Goal: Task Accomplishment & Management: Use online tool/utility

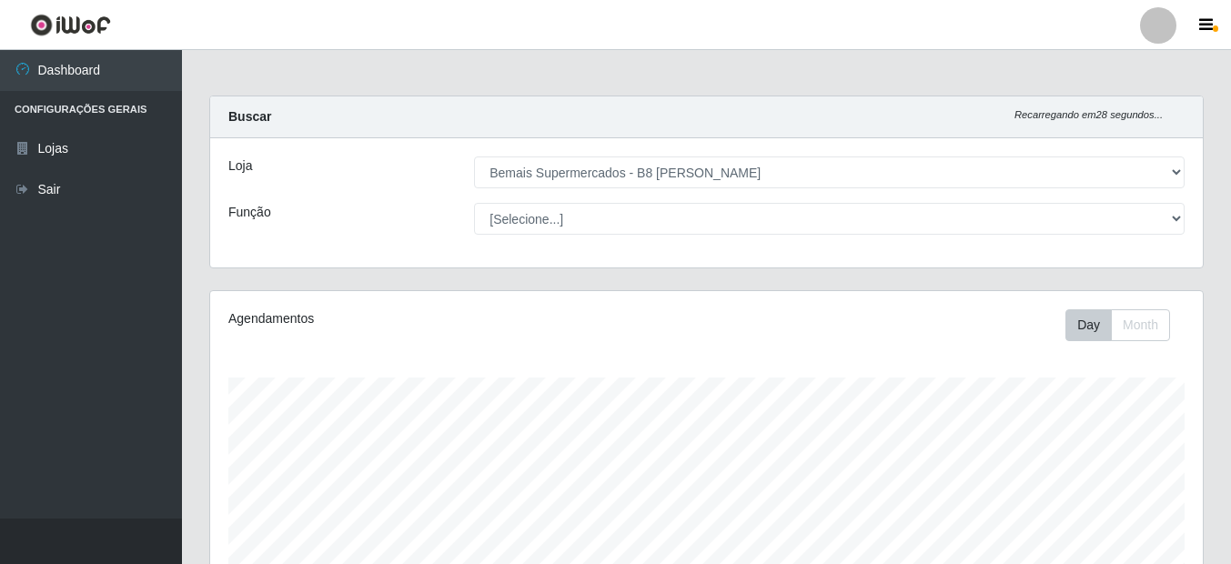
select select "413"
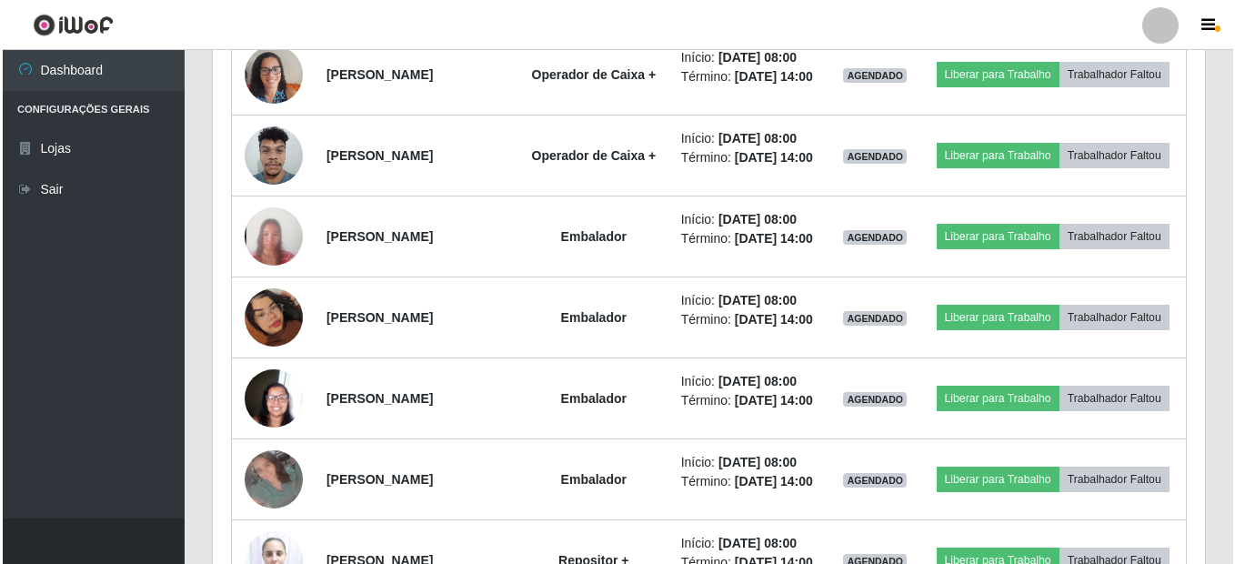
scroll to position [1088, 0]
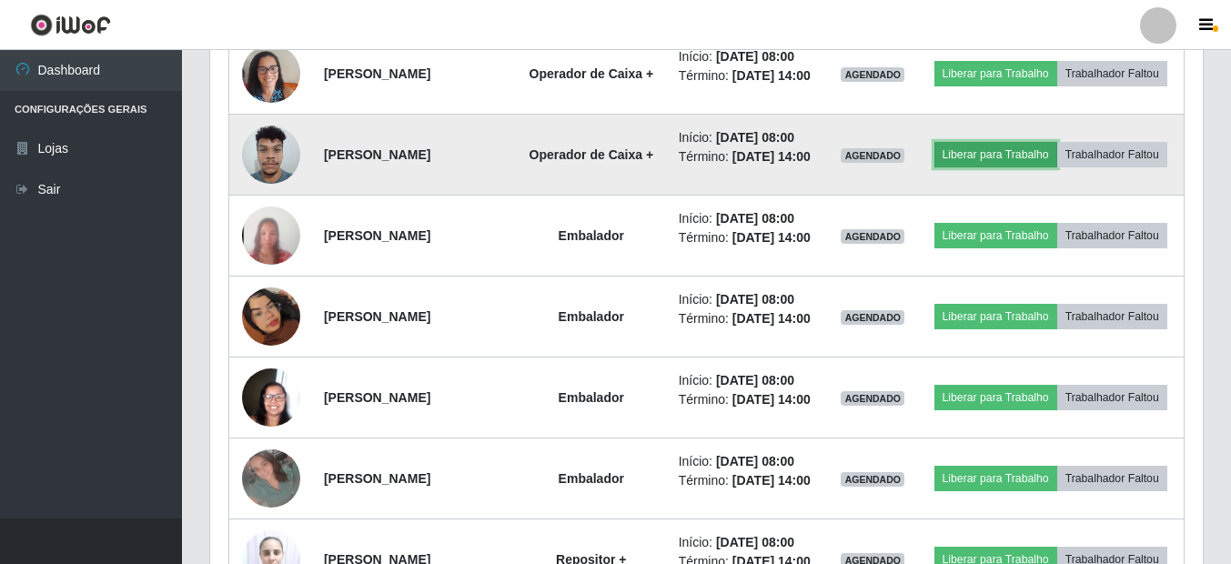
click at [1057, 167] on button "Liberar para Trabalho" at bounding box center [995, 154] width 123 height 25
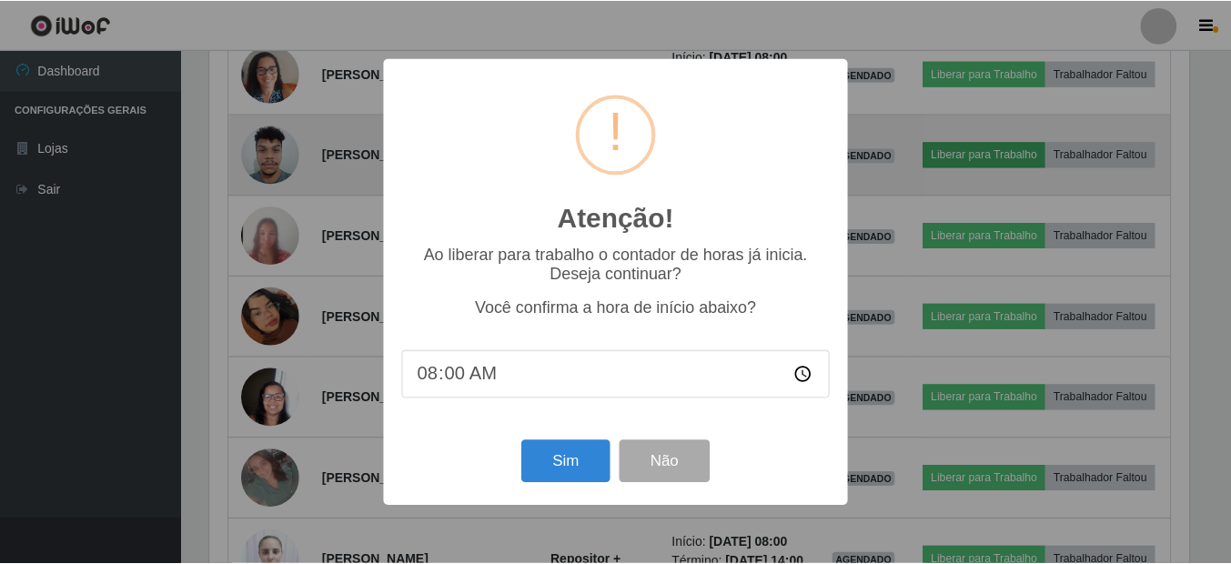
scroll to position [377, 983]
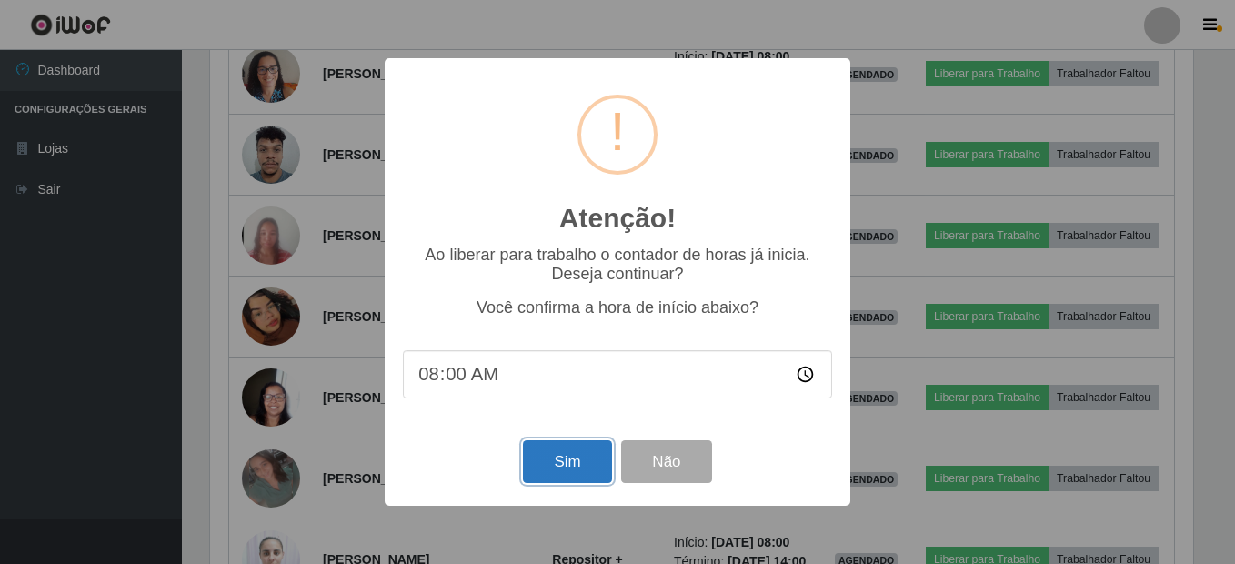
click at [574, 460] on button "Sim" at bounding box center [567, 461] width 88 height 43
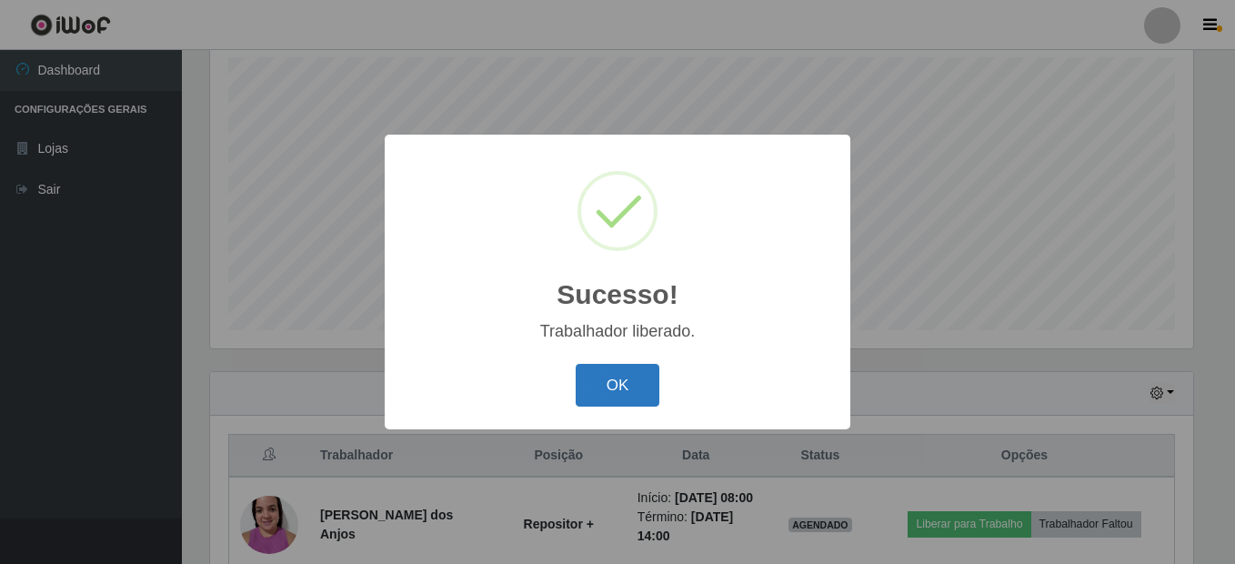
click at [623, 394] on button "OK" at bounding box center [618, 385] width 85 height 43
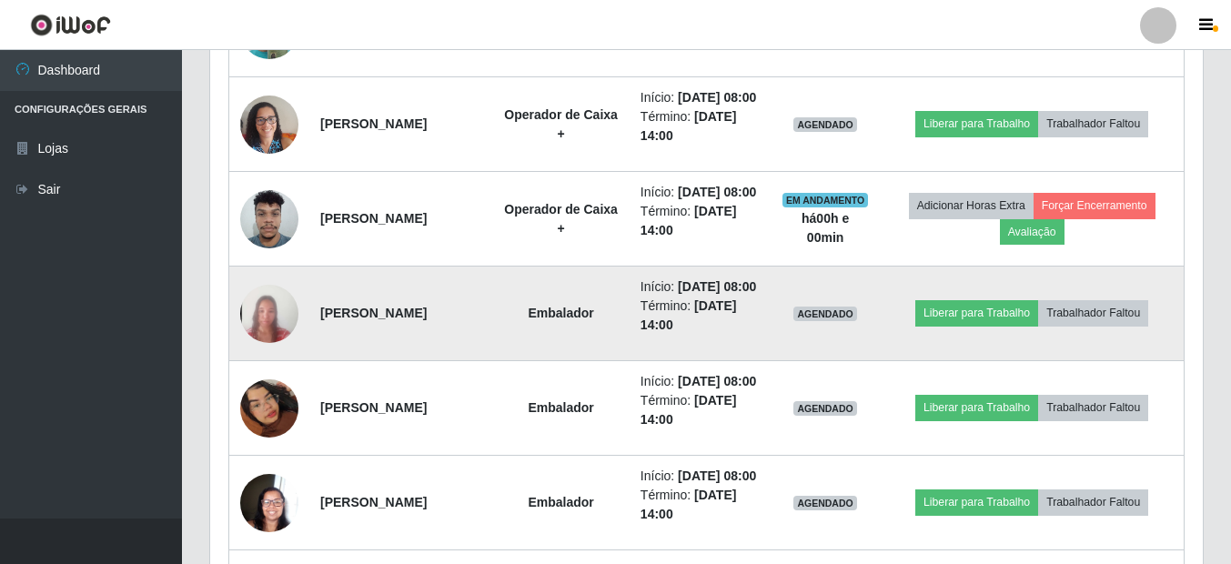
scroll to position [1139, 0]
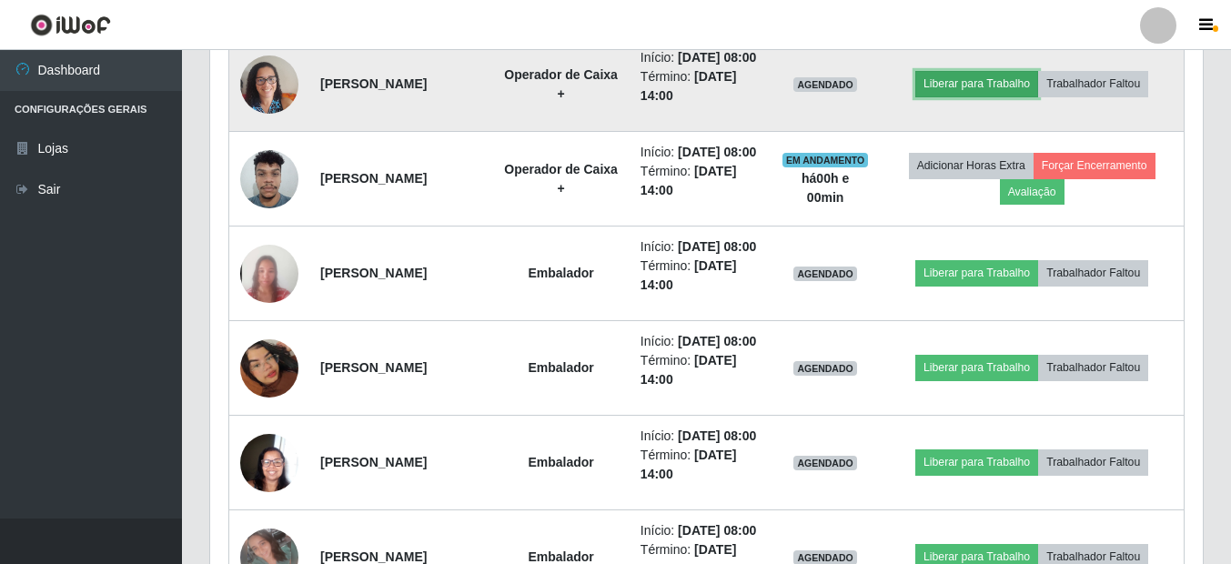
click at [1023, 96] on button "Liberar para Trabalho" at bounding box center [976, 83] width 123 height 25
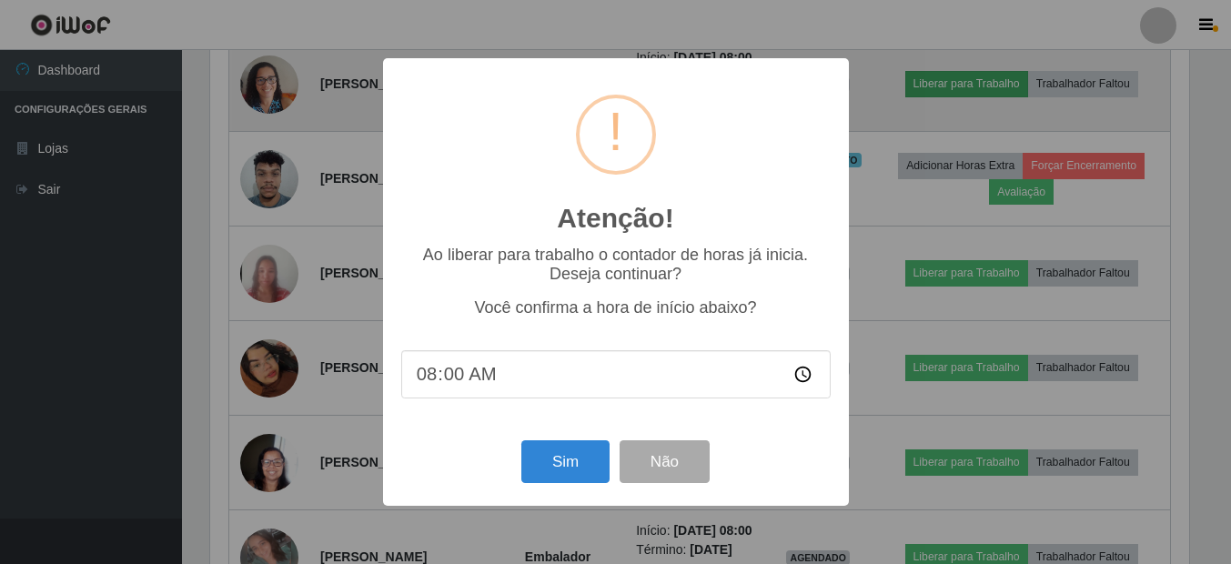
scroll to position [377, 983]
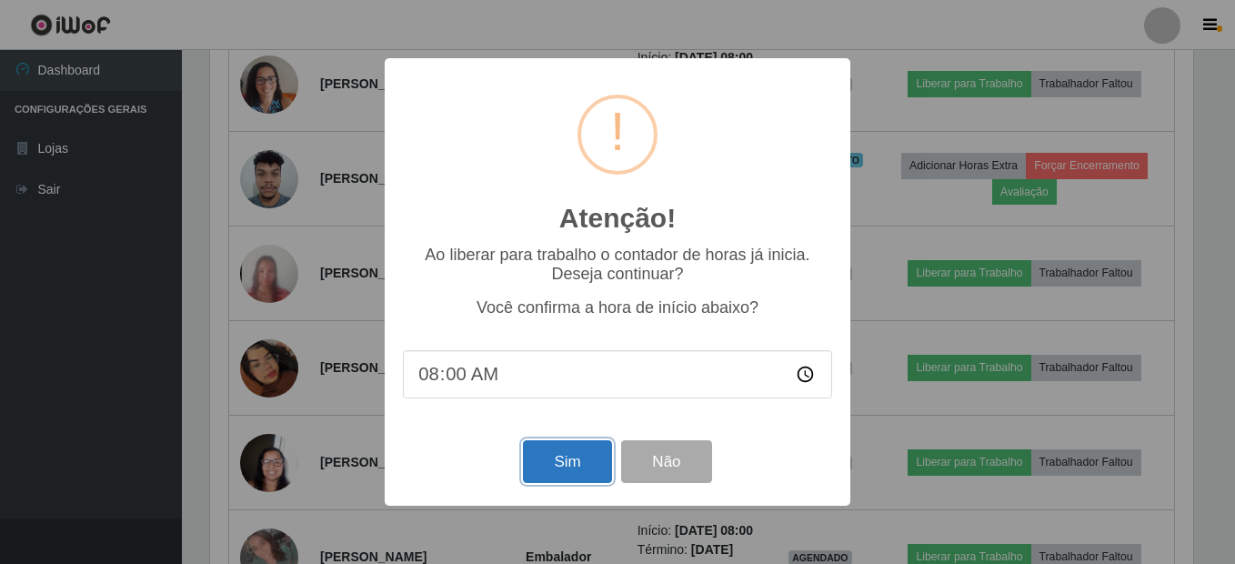
click at [570, 472] on button "Sim" at bounding box center [567, 461] width 88 height 43
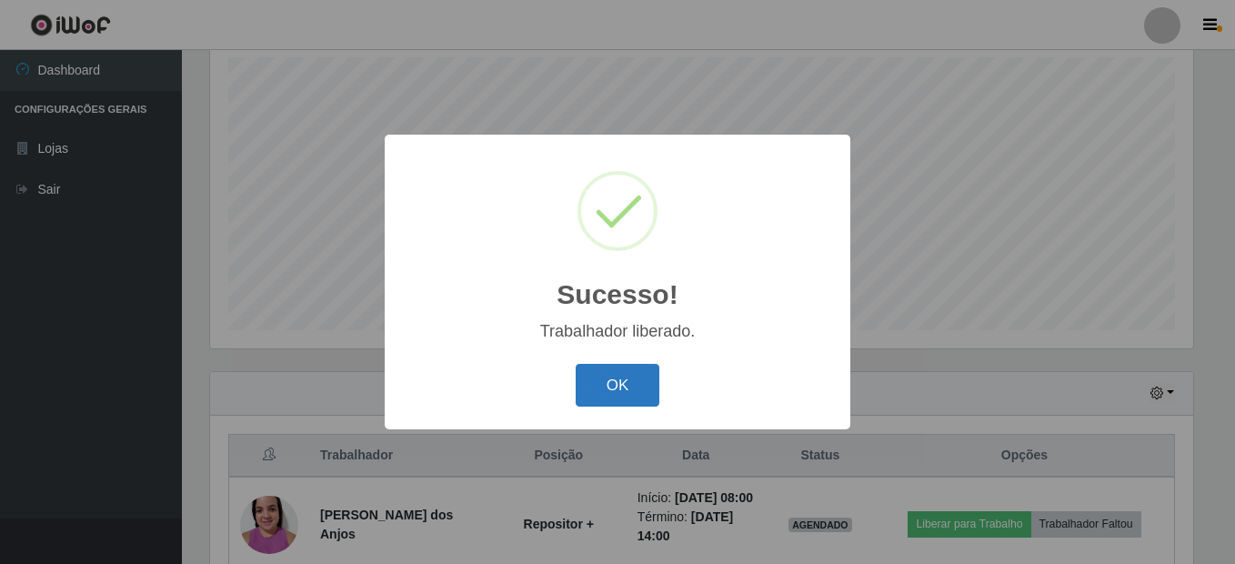
click at [628, 379] on button "OK" at bounding box center [618, 385] width 85 height 43
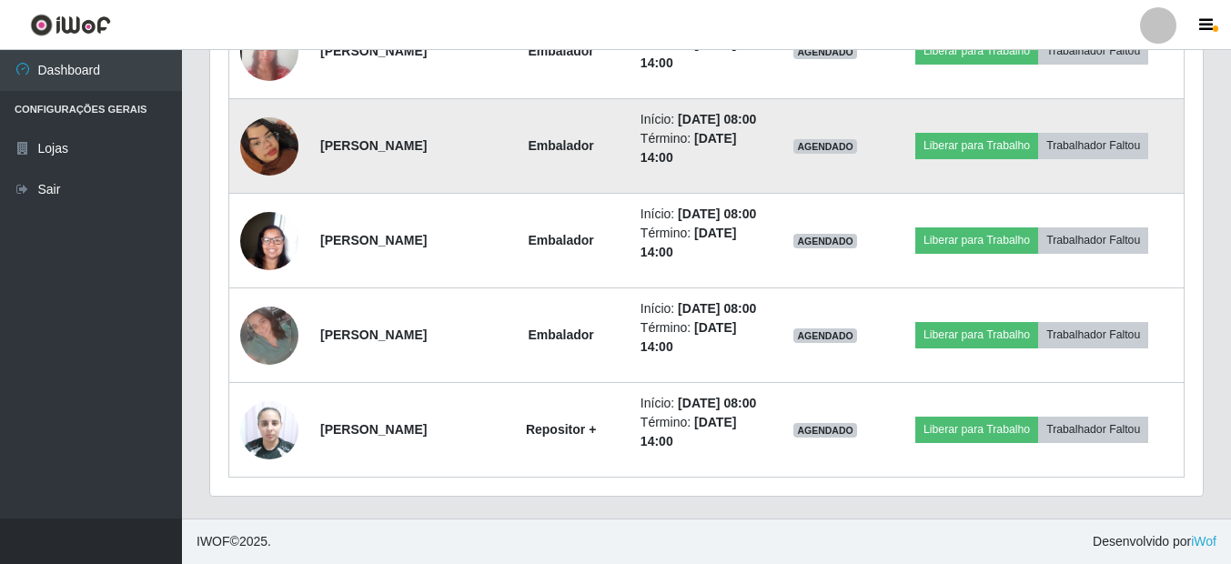
scroll to position [1502, 0]
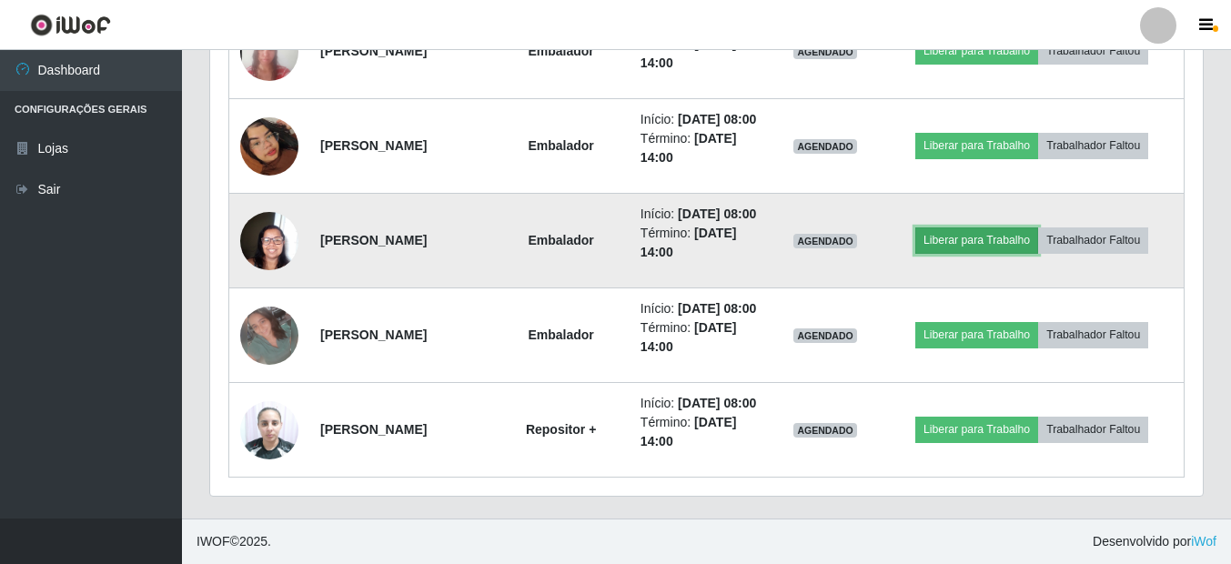
click at [998, 253] on button "Liberar para Trabalho" at bounding box center [976, 239] width 123 height 25
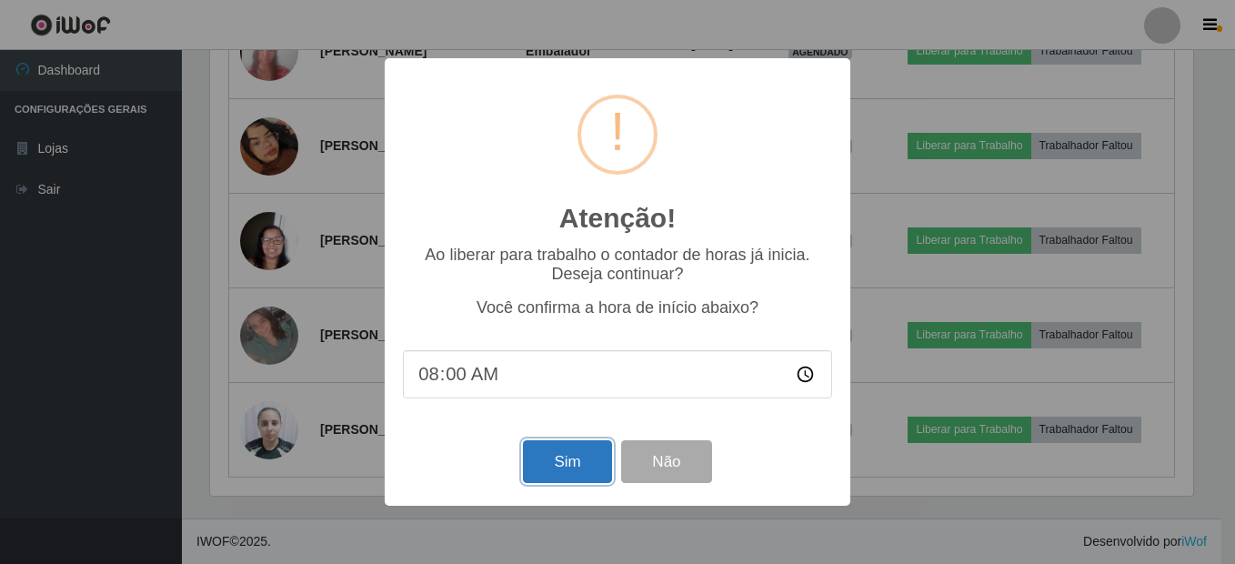
click at [584, 468] on button "Sim" at bounding box center [567, 461] width 88 height 43
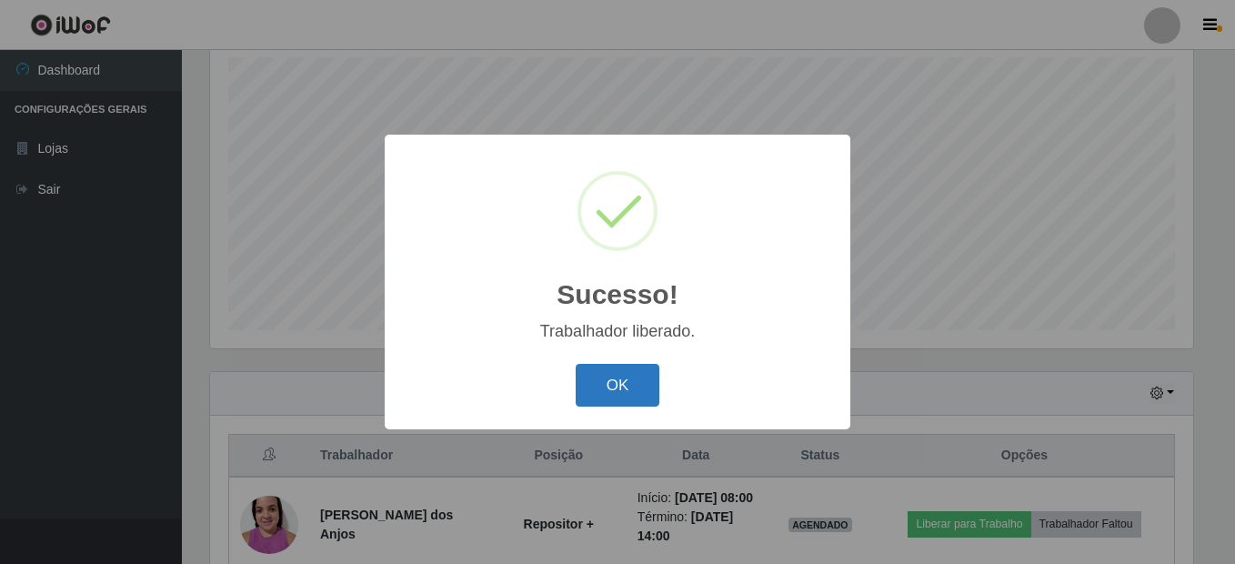
click at [636, 391] on button "OK" at bounding box center [618, 385] width 85 height 43
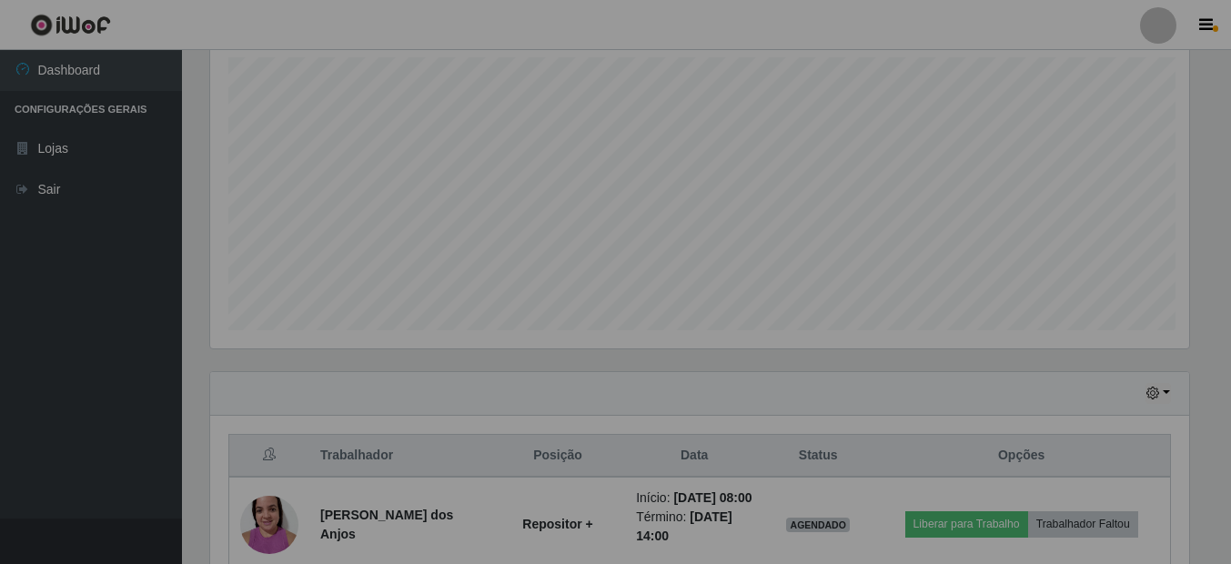
scroll to position [0, 0]
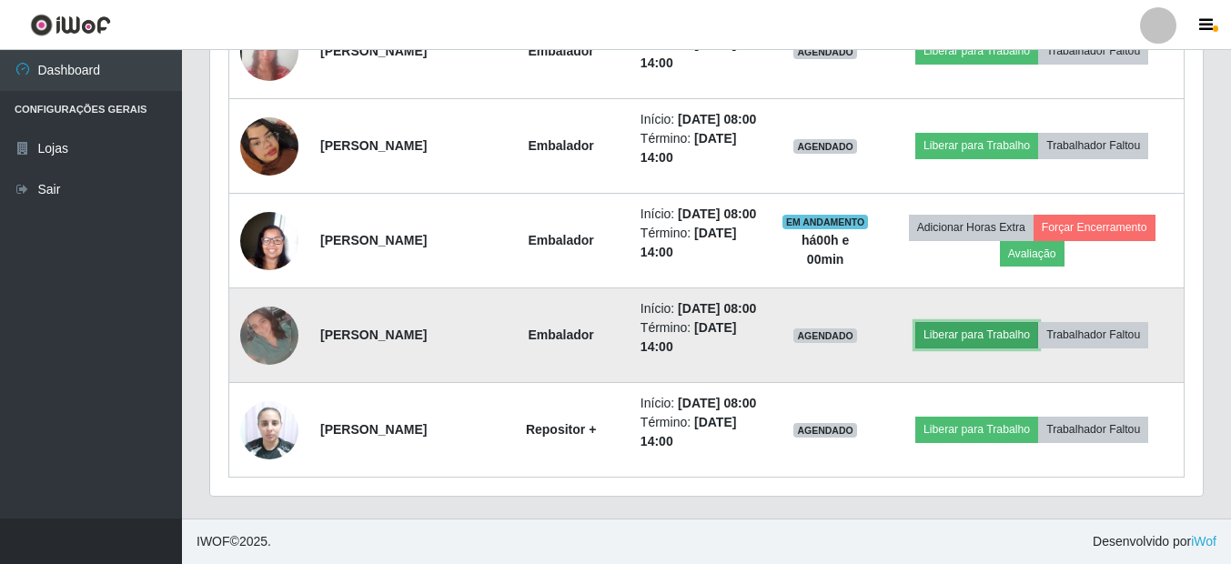
click at [1028, 322] on button "Liberar para Trabalho" at bounding box center [976, 334] width 123 height 25
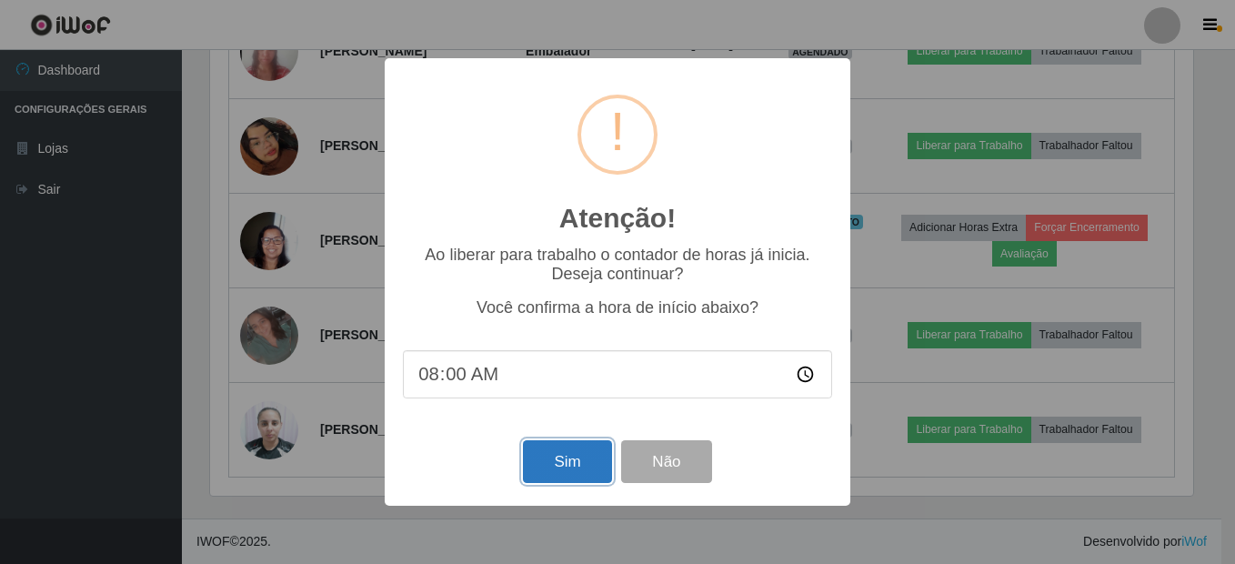
click at [572, 468] on button "Sim" at bounding box center [567, 461] width 88 height 43
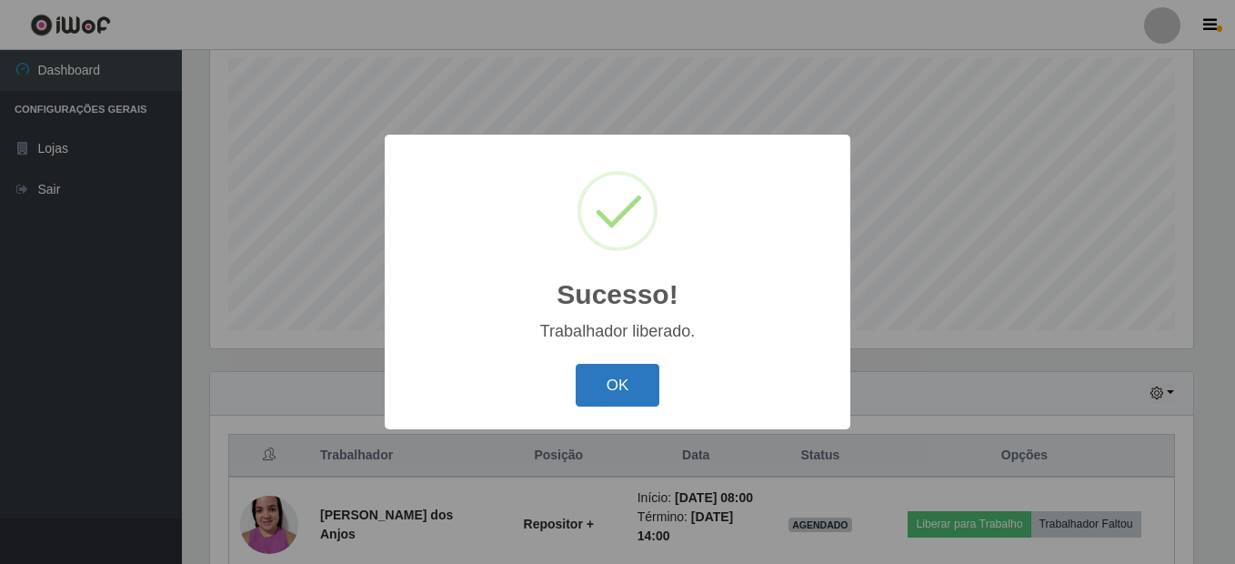
click at [638, 390] on button "OK" at bounding box center [618, 385] width 85 height 43
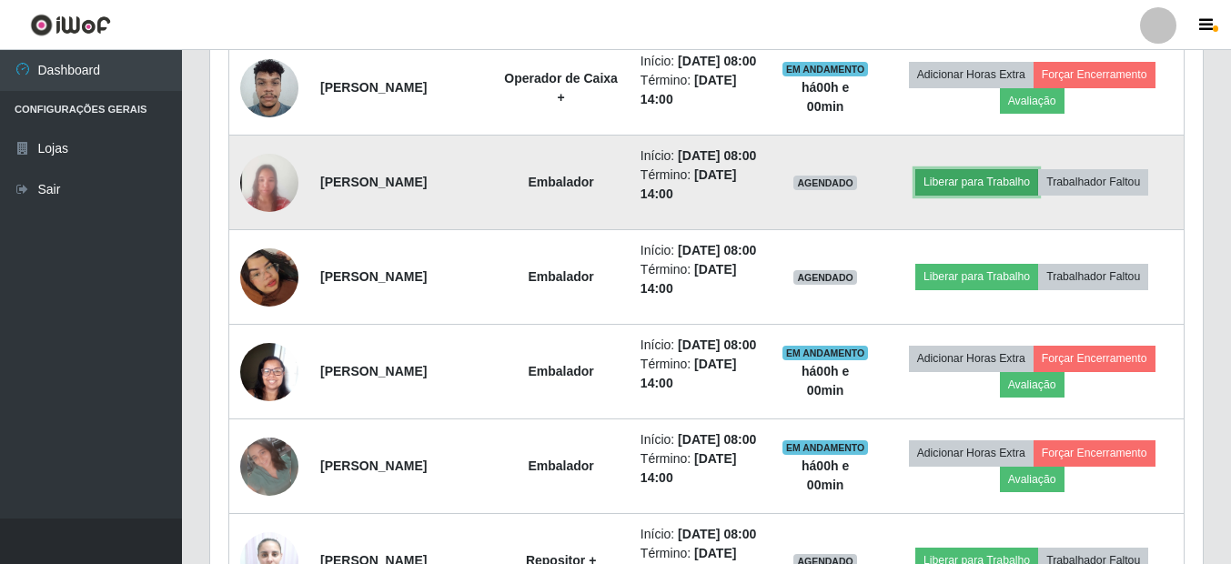
click at [947, 195] on button "Liberar para Trabalho" at bounding box center [976, 181] width 123 height 25
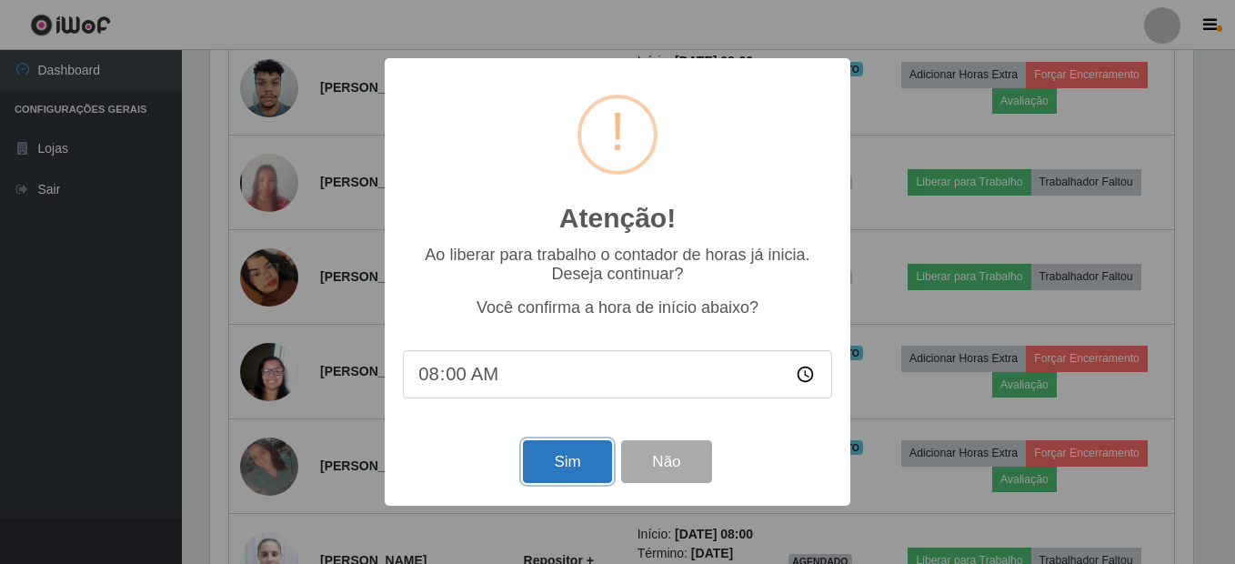
click at [553, 460] on button "Sim" at bounding box center [567, 461] width 88 height 43
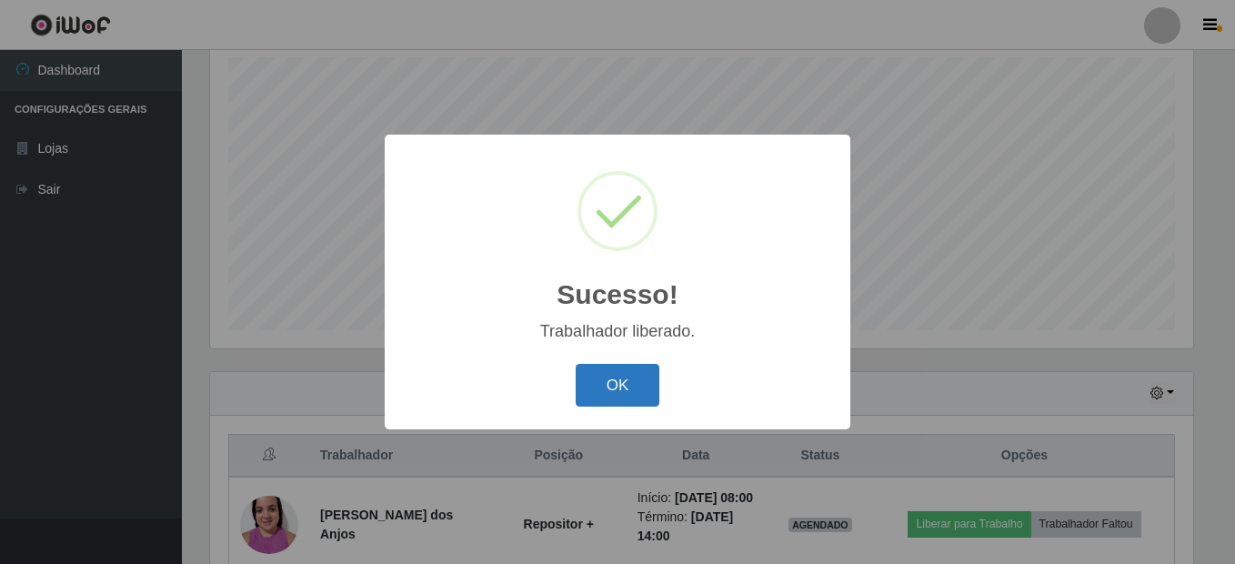
click at [642, 387] on button "OK" at bounding box center [618, 385] width 85 height 43
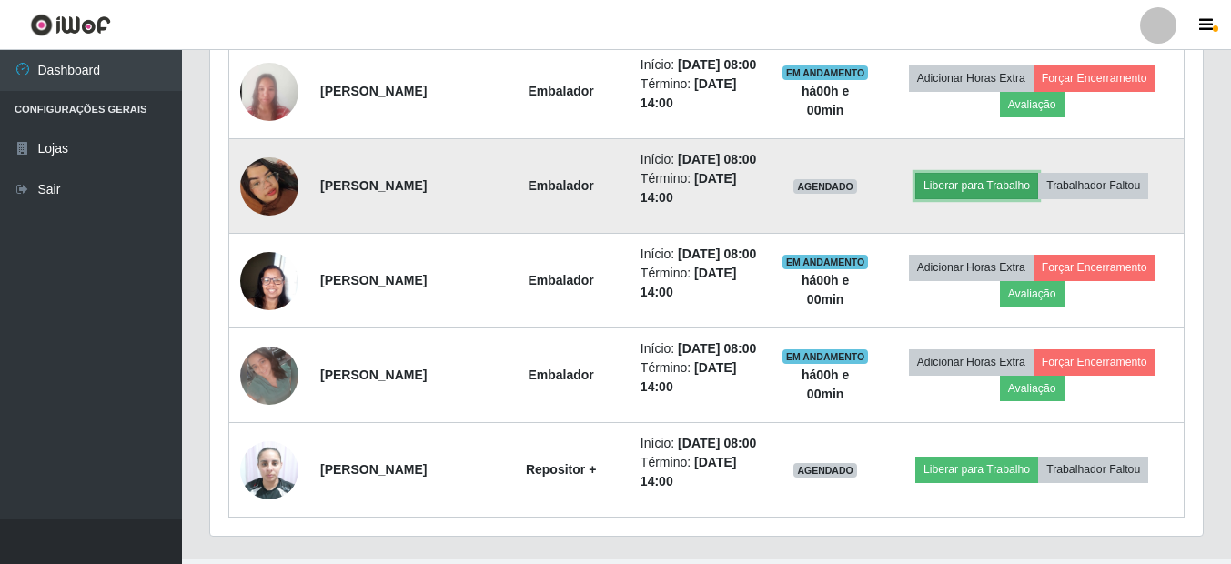
click at [948, 198] on button "Liberar para Trabalho" at bounding box center [976, 185] width 123 height 25
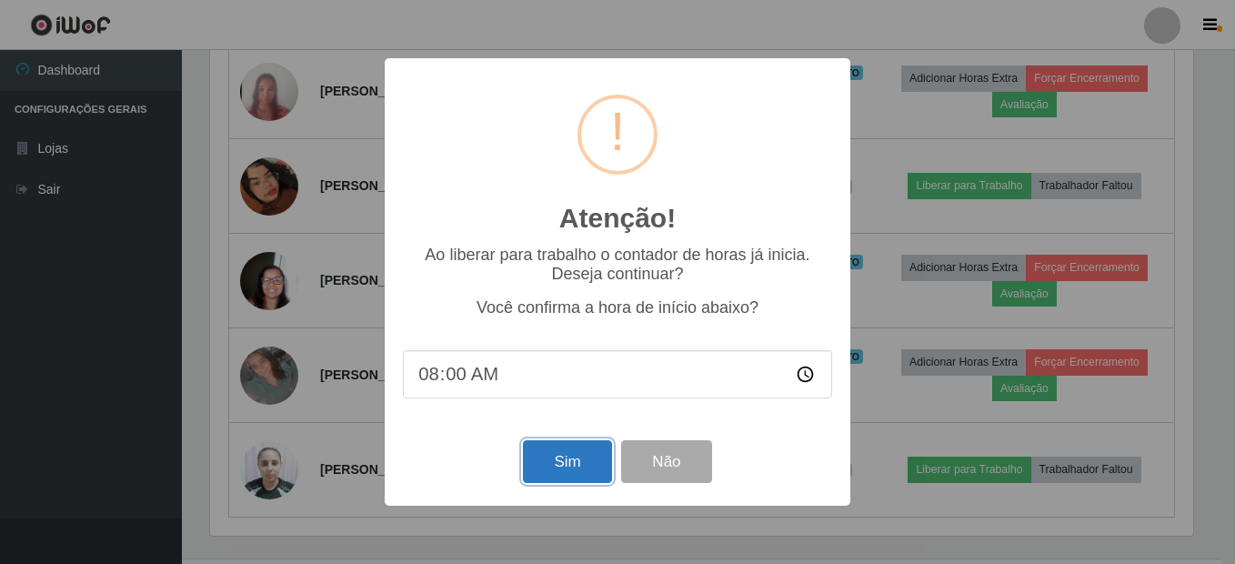
click at [568, 462] on button "Sim" at bounding box center [567, 461] width 88 height 43
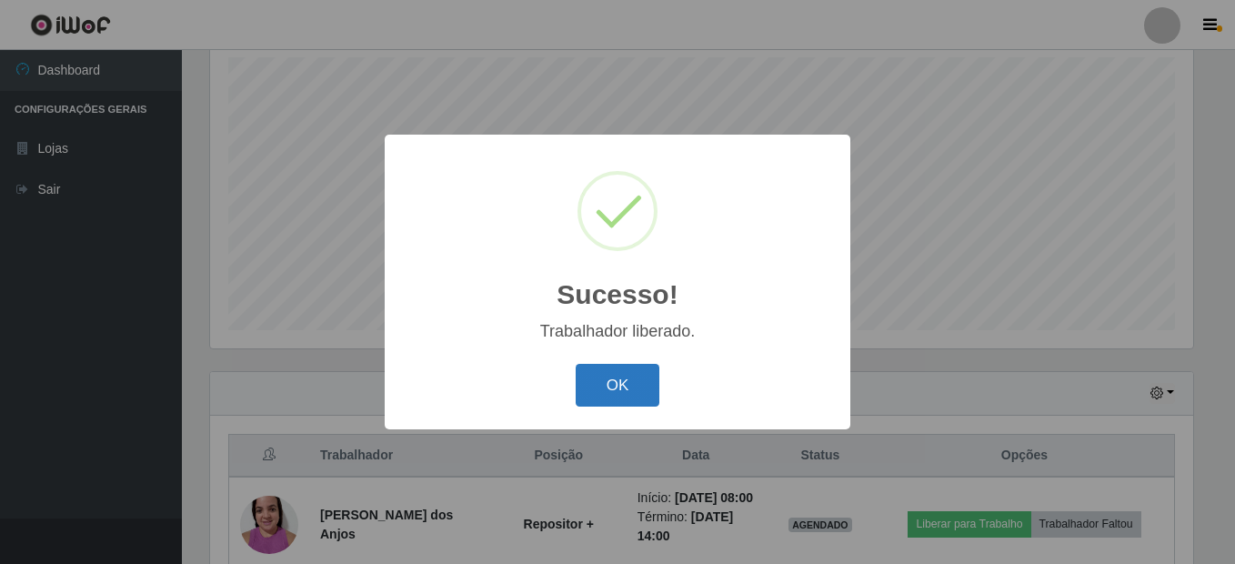
click at [609, 387] on button "OK" at bounding box center [618, 385] width 85 height 43
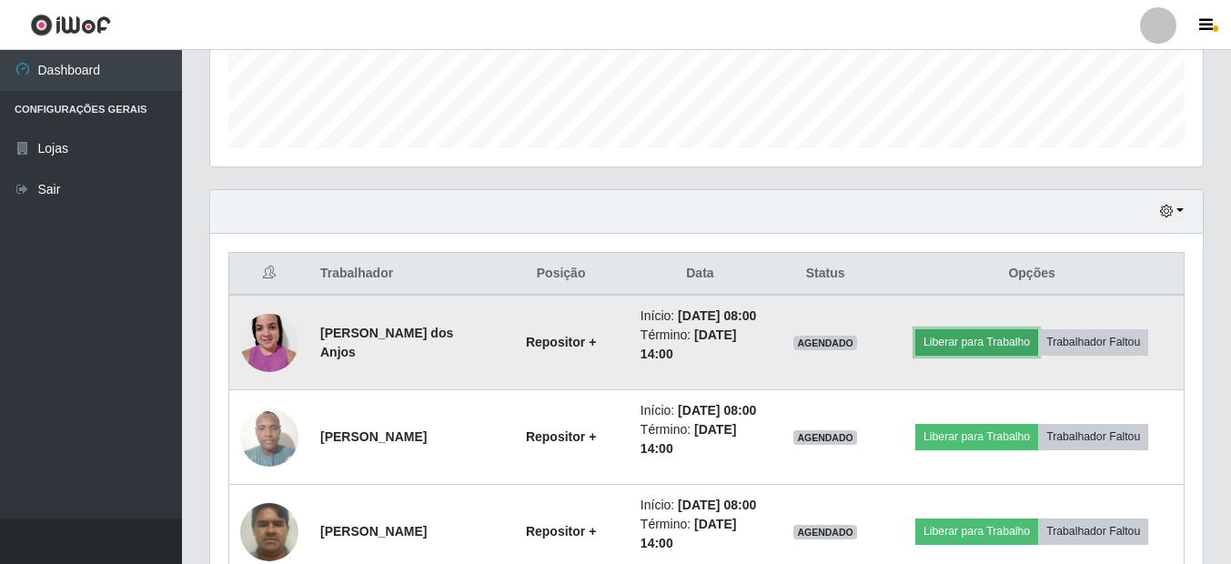
click at [970, 355] on button "Liberar para Trabalho" at bounding box center [976, 341] width 123 height 25
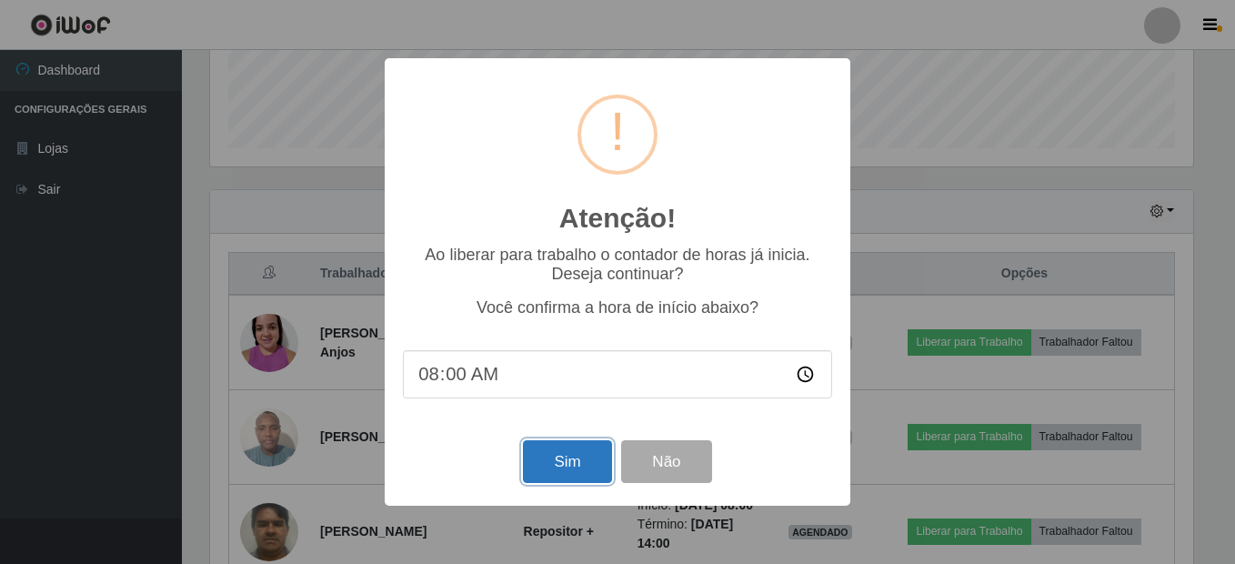
click at [587, 472] on button "Sim" at bounding box center [567, 461] width 88 height 43
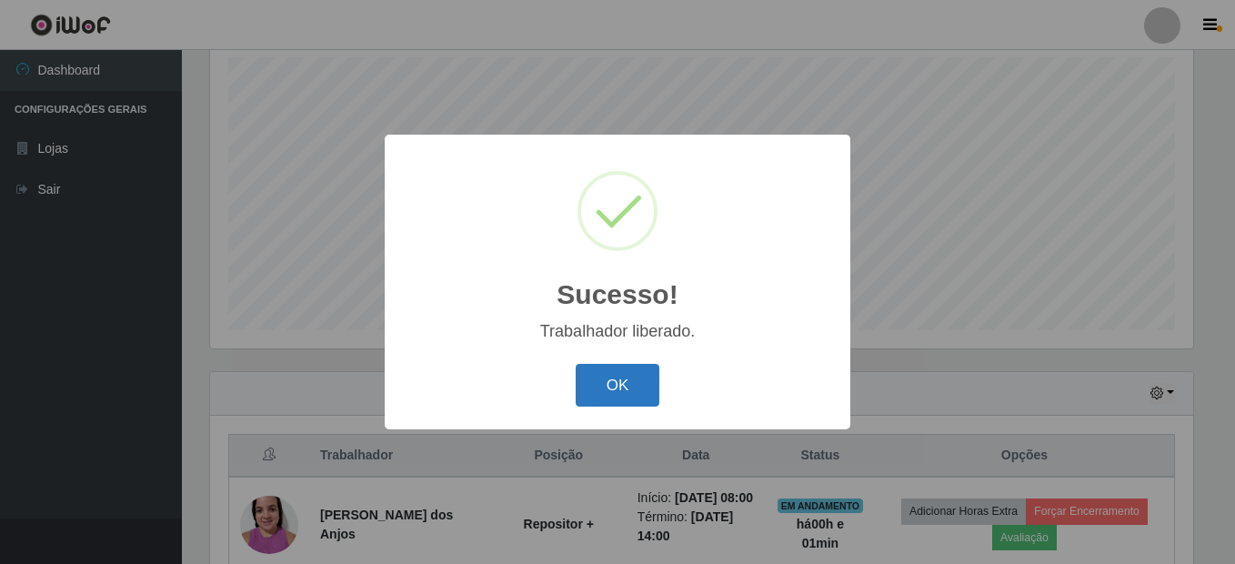
click at [636, 388] on button "OK" at bounding box center [618, 385] width 85 height 43
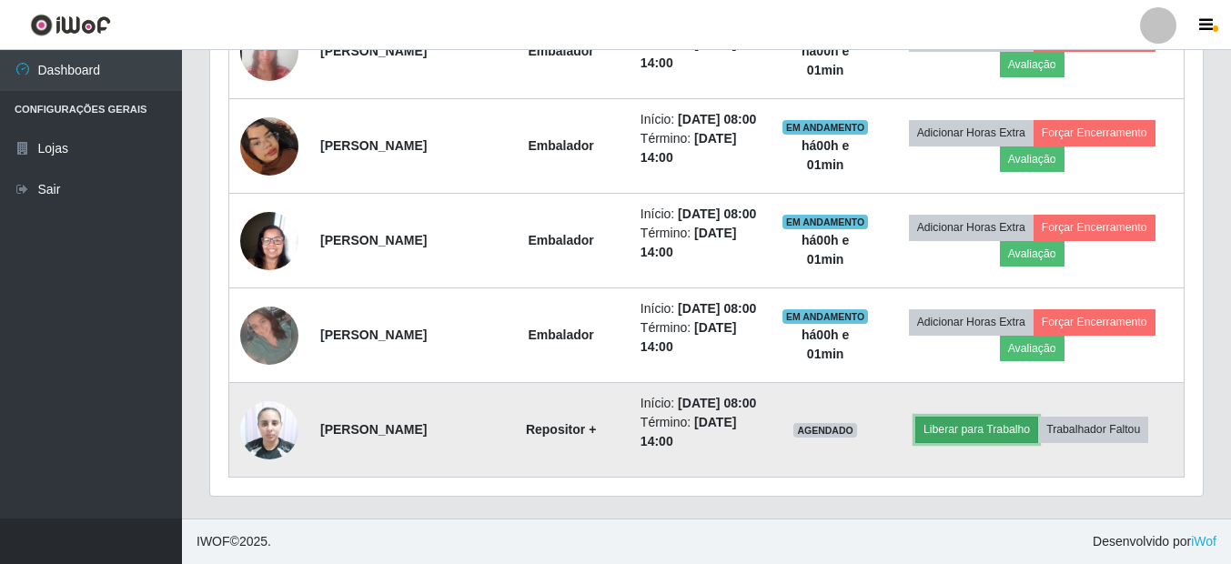
click at [968, 425] on button "Liberar para Trabalho" at bounding box center [976, 429] width 123 height 25
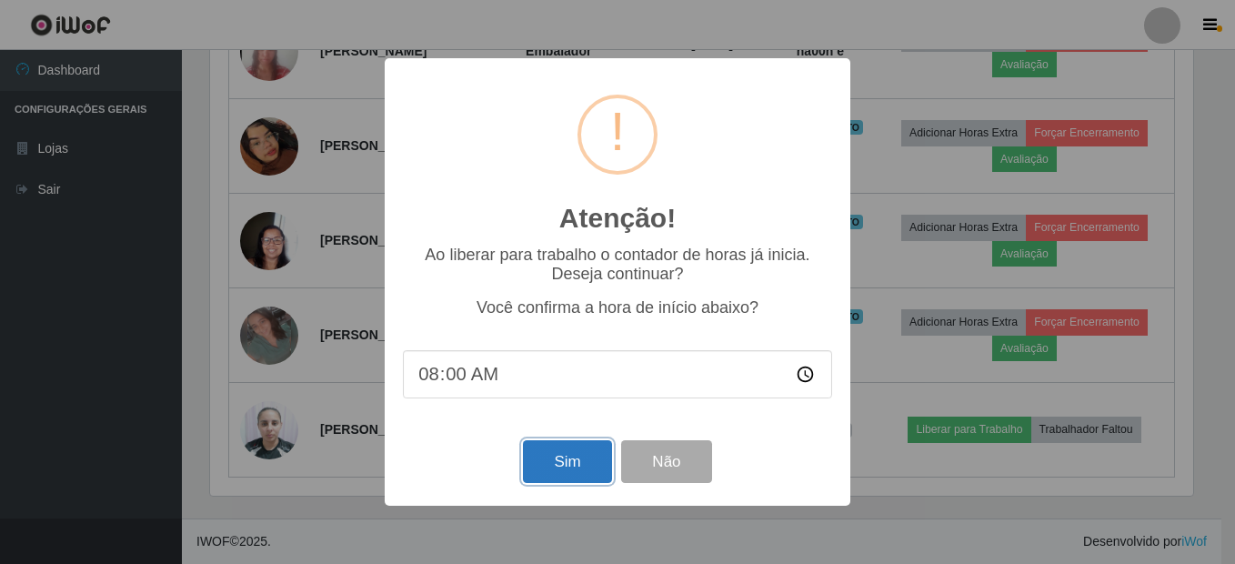
click at [567, 463] on button "Sim" at bounding box center [567, 461] width 88 height 43
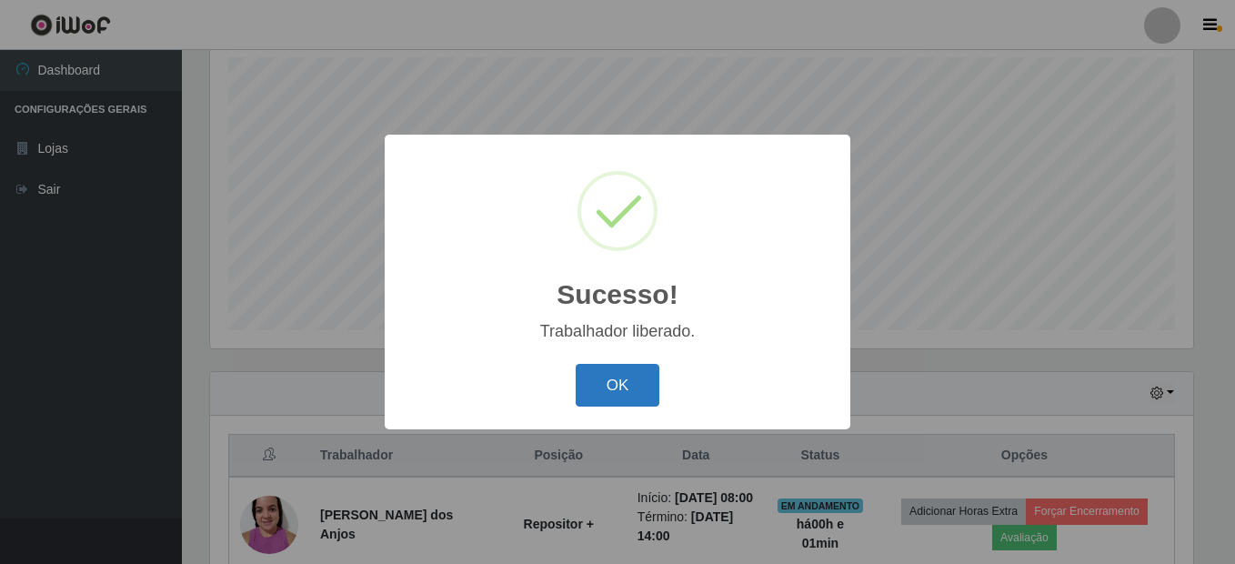
click at [628, 398] on button "OK" at bounding box center [618, 385] width 85 height 43
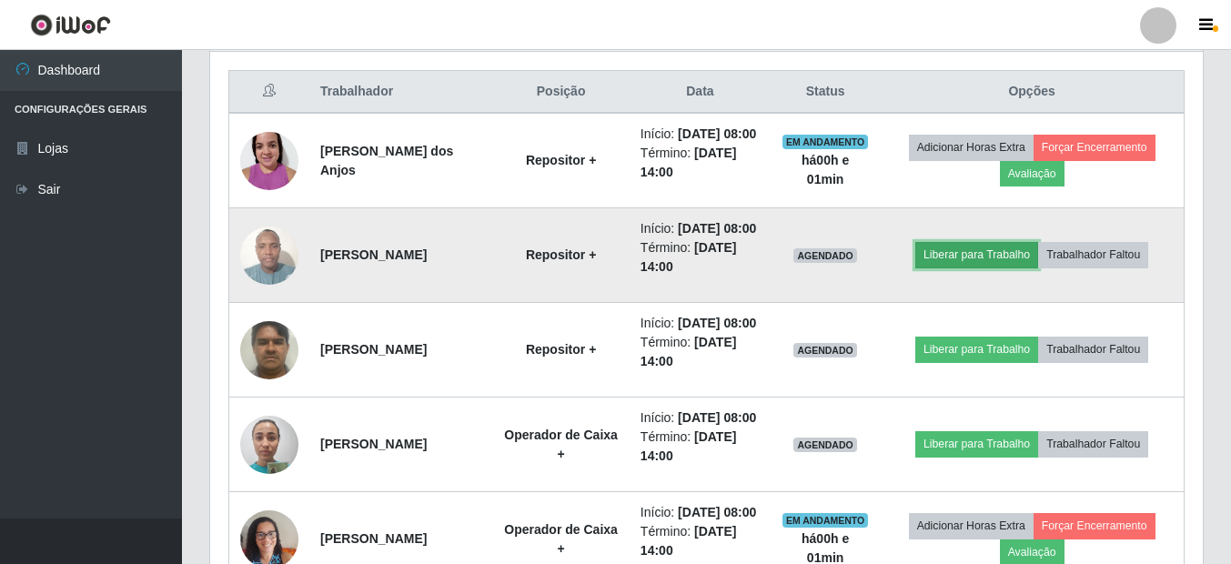
click at [1008, 267] on button "Liberar para Trabalho" at bounding box center [976, 254] width 123 height 25
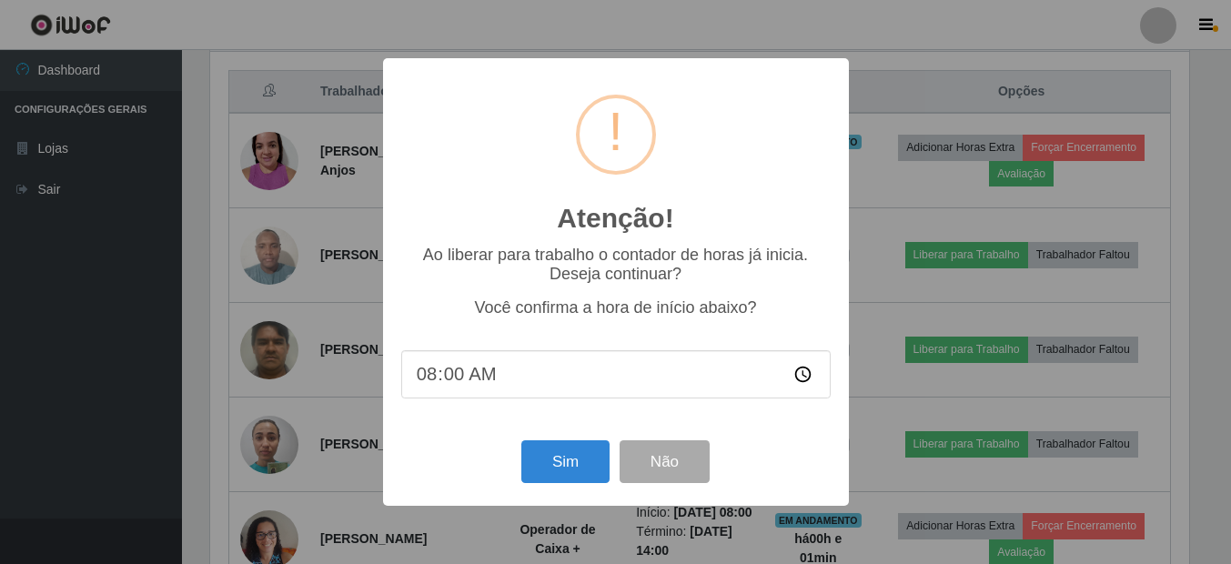
scroll to position [377, 983]
click at [567, 454] on button "Sim" at bounding box center [567, 461] width 88 height 43
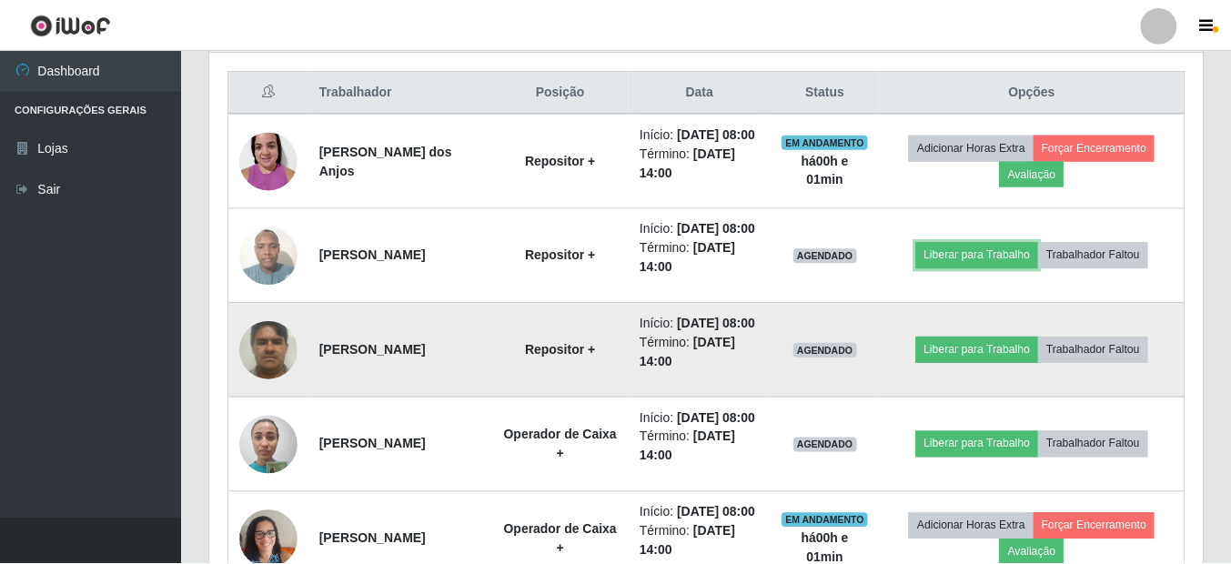
scroll to position [909100, 908485]
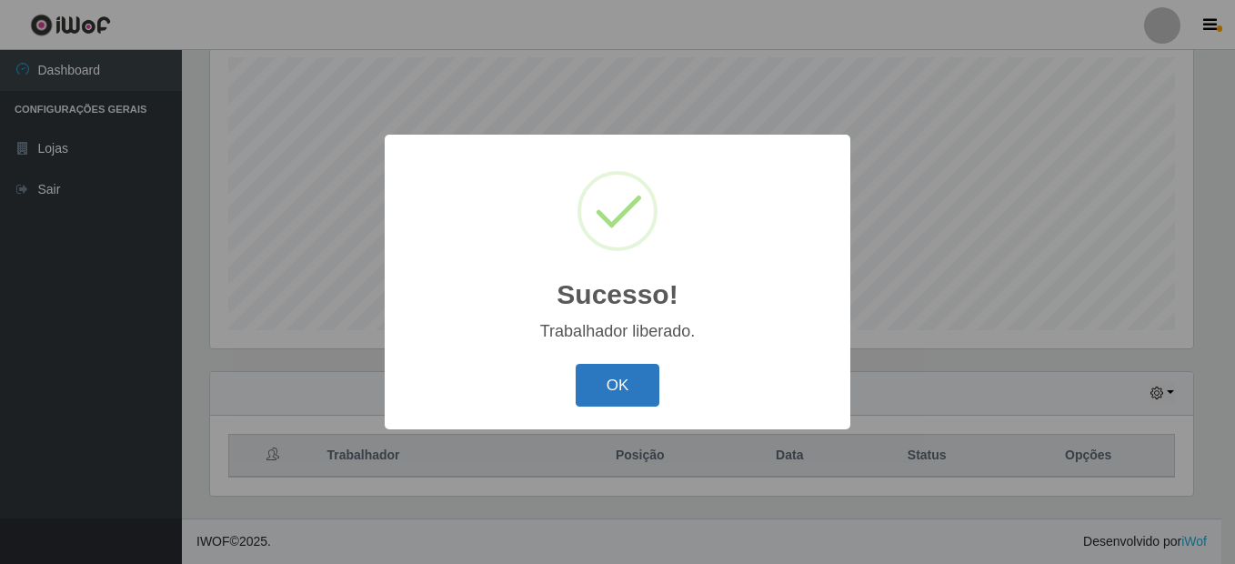
click at [610, 381] on button "OK" at bounding box center [618, 385] width 85 height 43
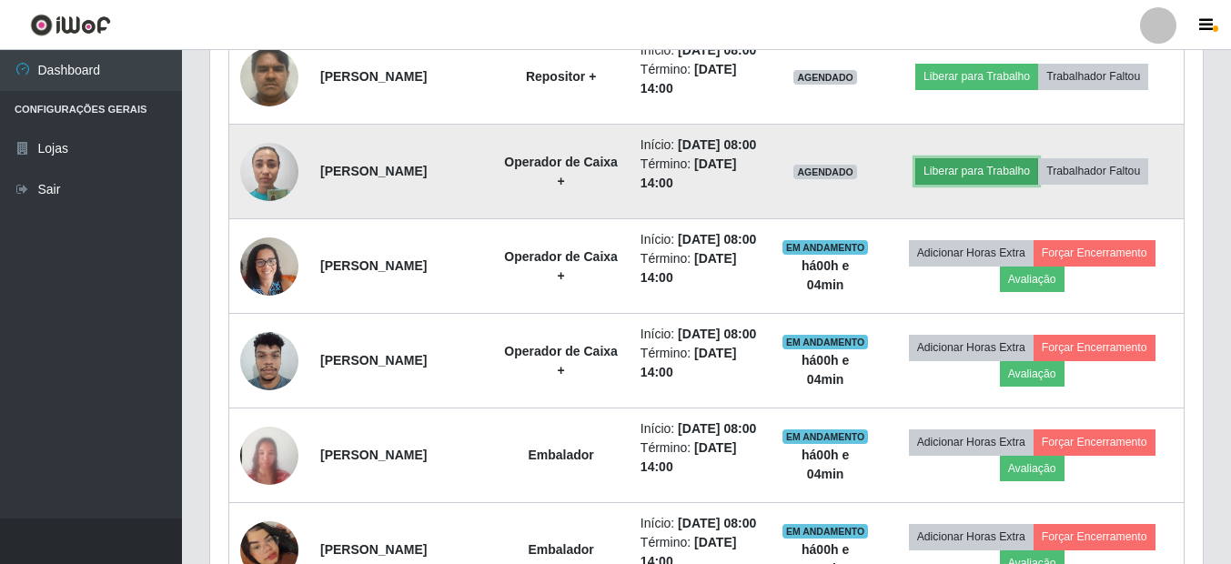
click at [969, 184] on button "Liberar para Trabalho" at bounding box center [976, 170] width 123 height 25
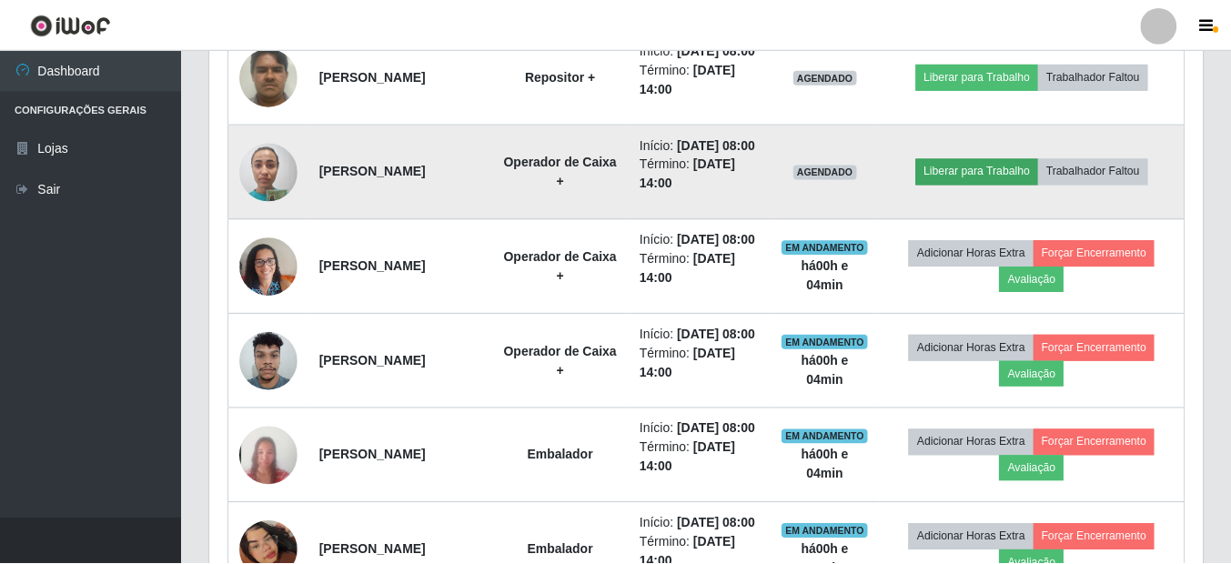
scroll to position [377, 983]
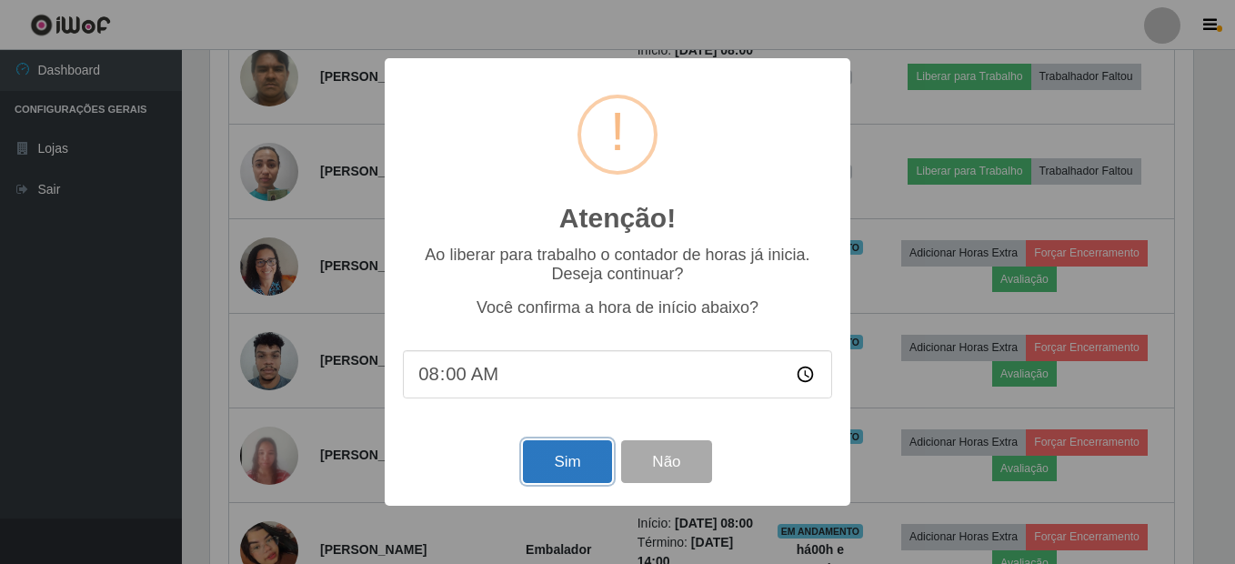
click at [568, 462] on button "Sim" at bounding box center [567, 461] width 88 height 43
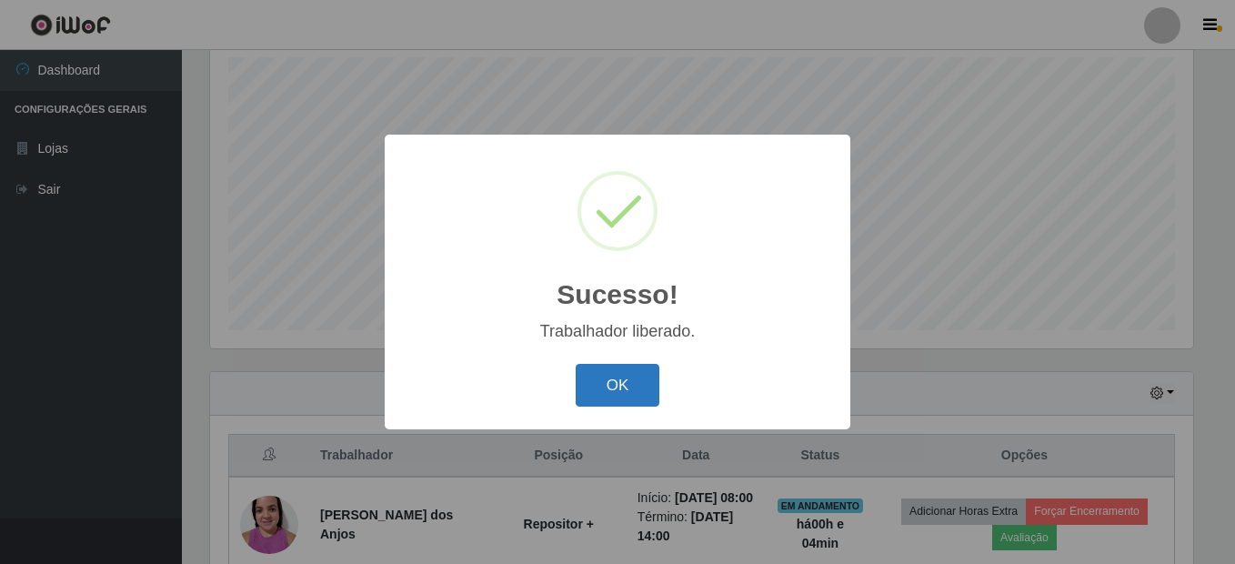
click at [620, 392] on button "OK" at bounding box center [618, 385] width 85 height 43
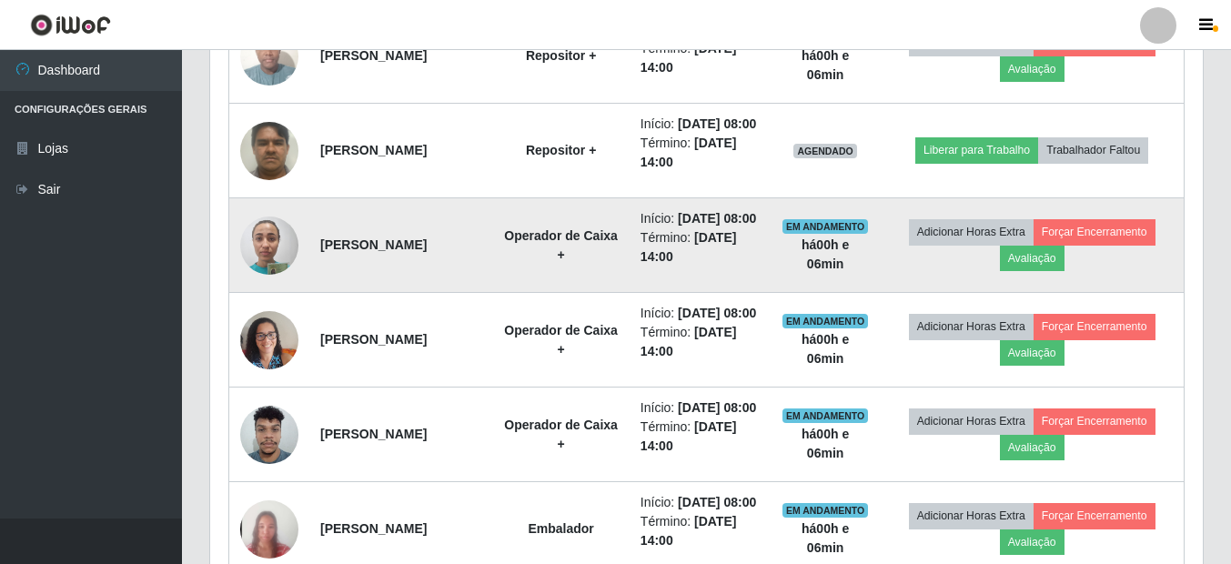
scroll to position [843, 0]
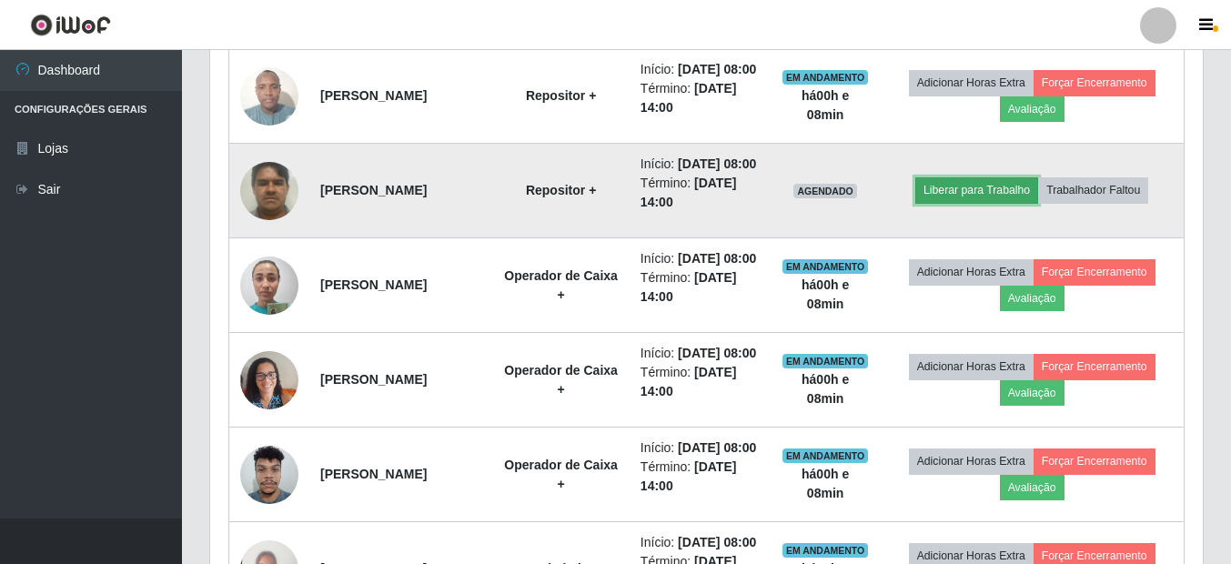
click at [1001, 203] on button "Liberar para Trabalho" at bounding box center [976, 189] width 123 height 25
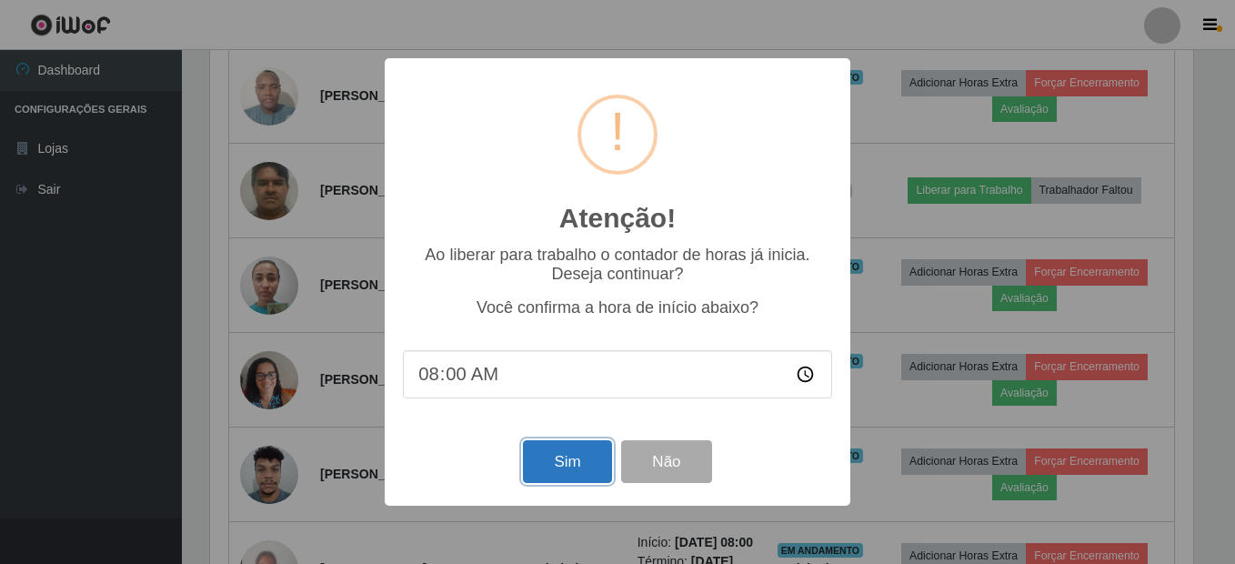
click at [575, 462] on button "Sim" at bounding box center [567, 461] width 88 height 43
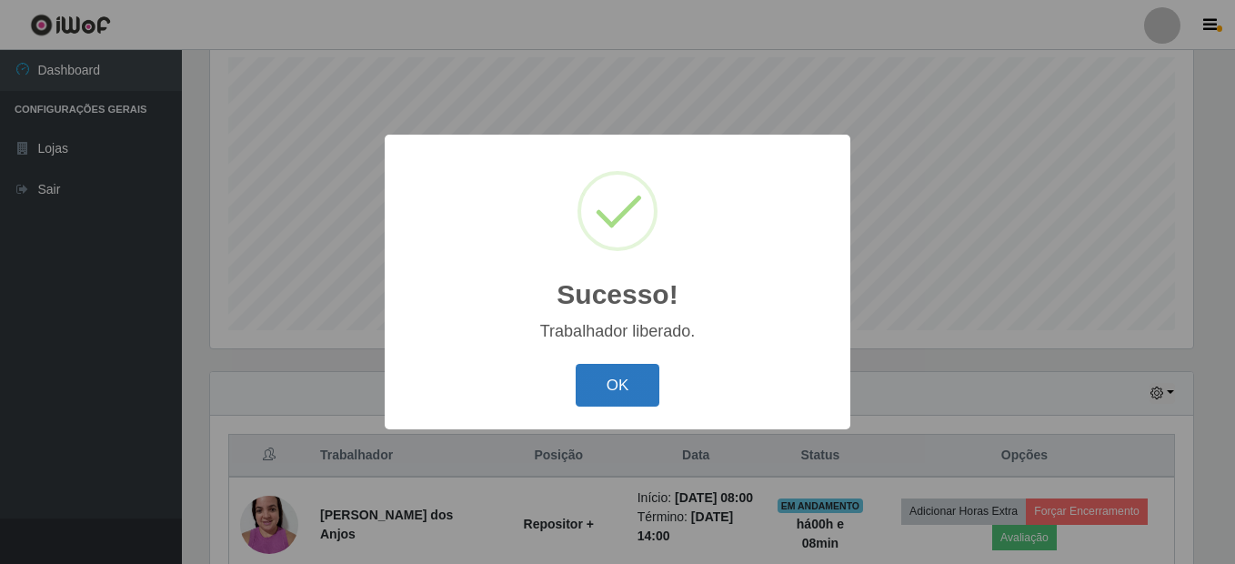
click at [648, 382] on button "OK" at bounding box center [618, 385] width 85 height 43
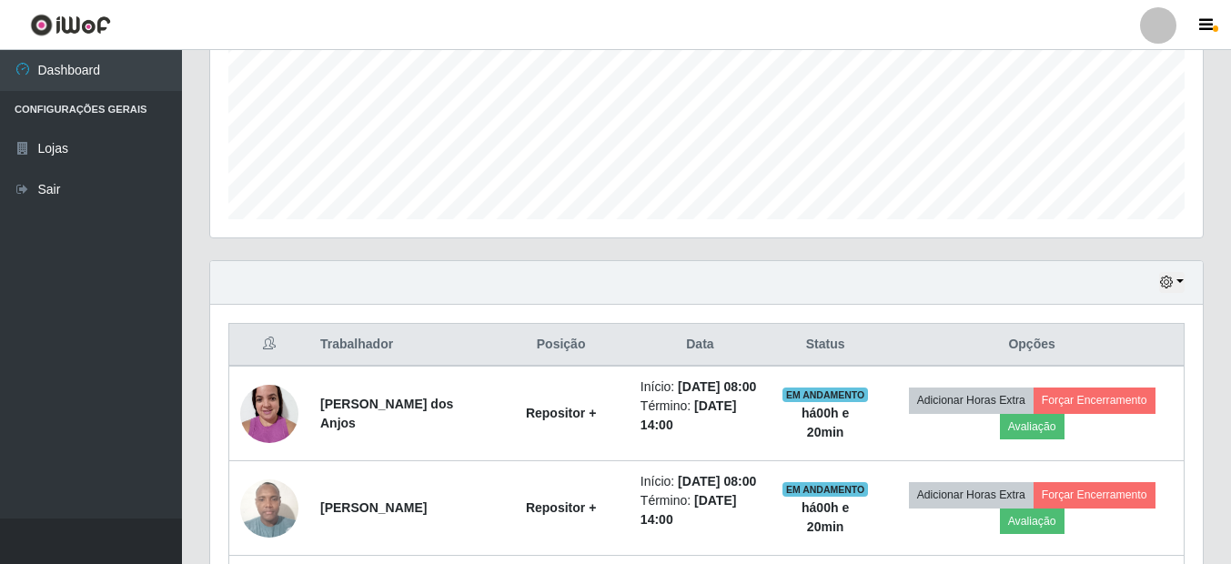
scroll to position [388, 0]
